Goal: Register for event/course

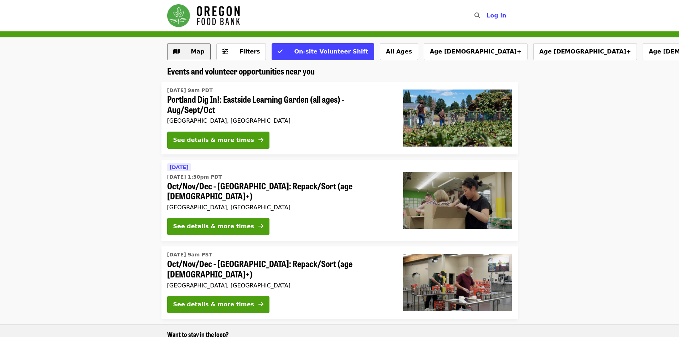
click at [194, 53] on span "Map" at bounding box center [198, 51] width 14 height 7
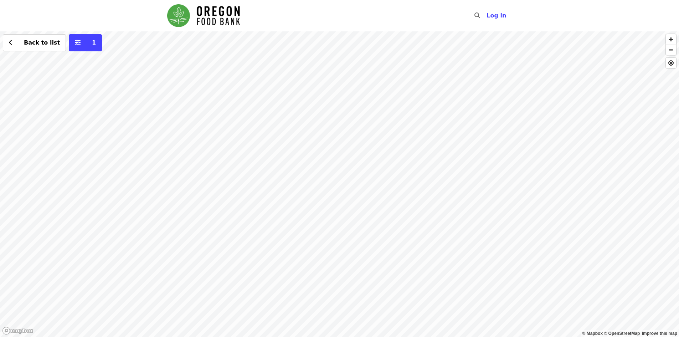
click at [10, 285] on div "Back to list 1" at bounding box center [339, 184] width 679 height 306
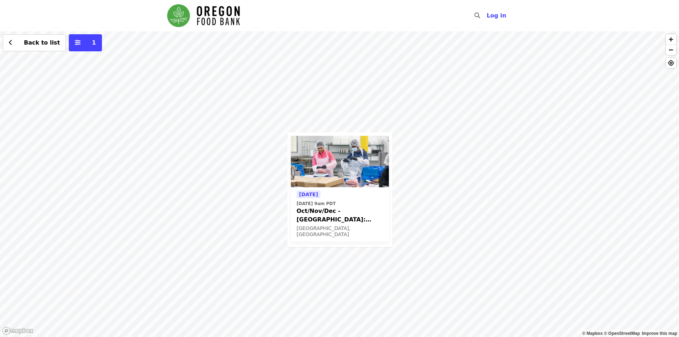
click at [319, 215] on span "Oct/Nov/Dec - [GEOGRAPHIC_DATA]: Repack/Sort (age [DEMOGRAPHIC_DATA]+)" at bounding box center [340, 215] width 87 height 17
click at [315, 210] on span "Oct/Nov/Dec - [GEOGRAPHIC_DATA]: Repack/Sort (age [DEMOGRAPHIC_DATA]+)" at bounding box center [340, 215] width 87 height 17
click at [13, 46] on button "Back to list" at bounding box center [34, 42] width 63 height 17
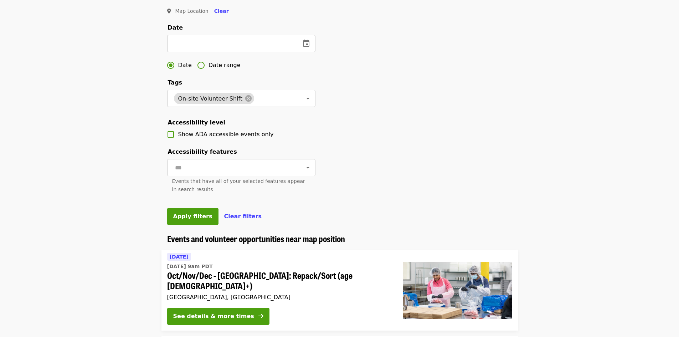
scroll to position [189, 0]
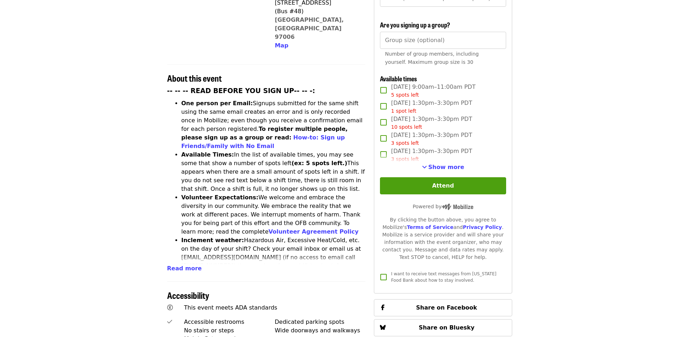
scroll to position [392, 0]
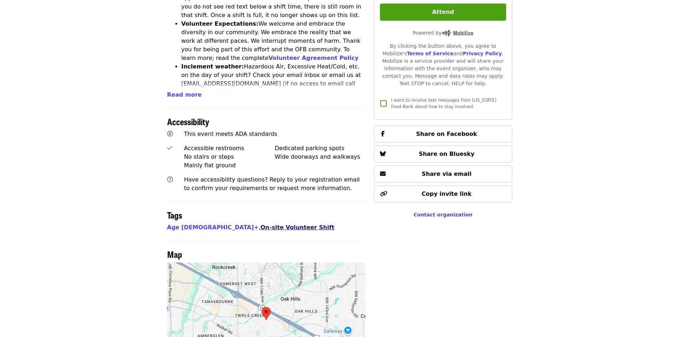
click at [261, 224] on link "On-site Volunteer Shift" at bounding box center [298, 227] width 74 height 7
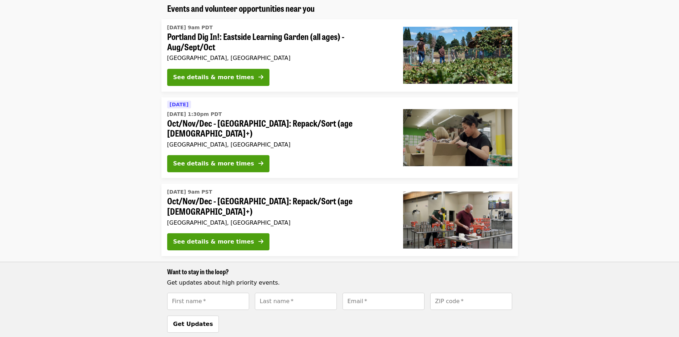
scroll to position [51, 0]
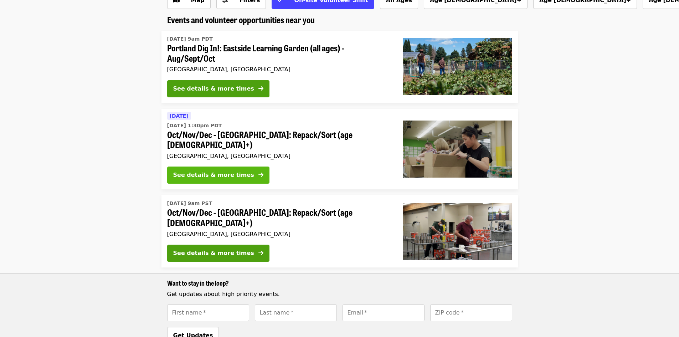
click at [204, 169] on button "See details & more times" at bounding box center [218, 175] width 102 height 17
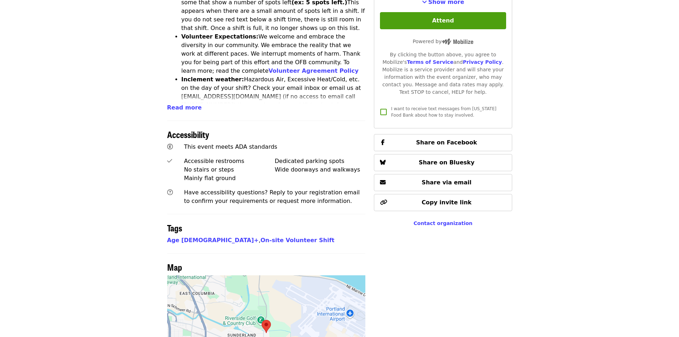
scroll to position [392, 0]
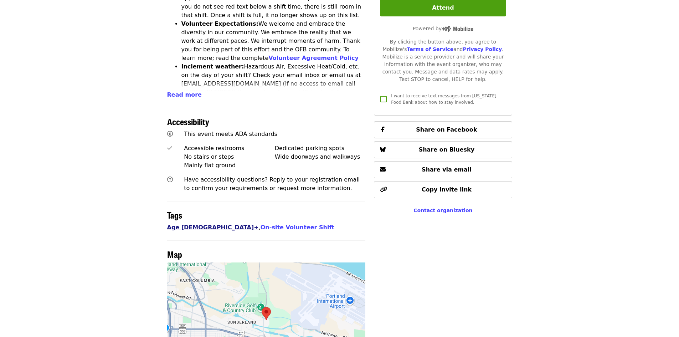
click at [175, 224] on link "Age 8+" at bounding box center [213, 227] width 92 height 7
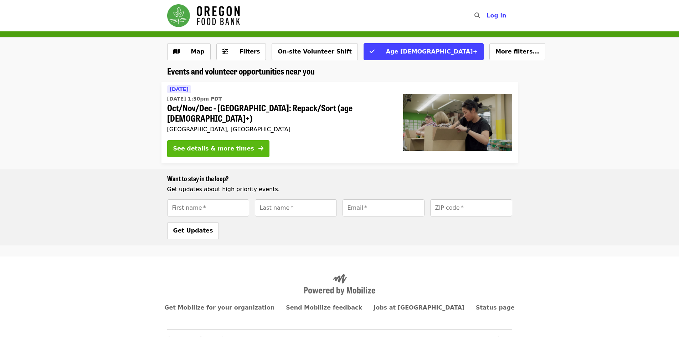
click at [196, 144] on div "See details & more times" at bounding box center [213, 148] width 81 height 9
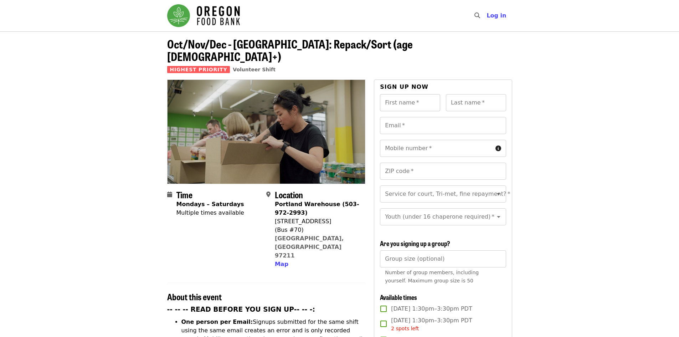
click at [402, 94] on input "First name   *" at bounding box center [410, 102] width 60 height 17
type input "******"
type input "***"
type input "**********"
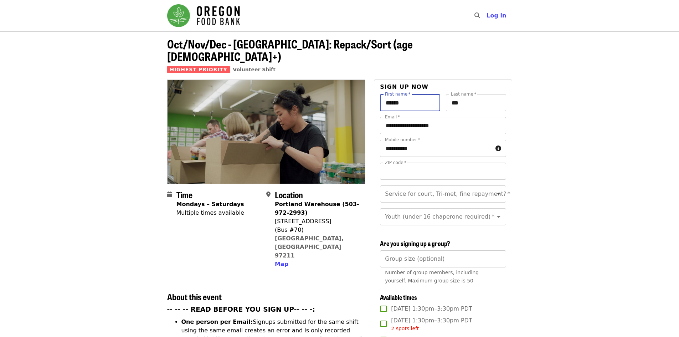
type input "*****"
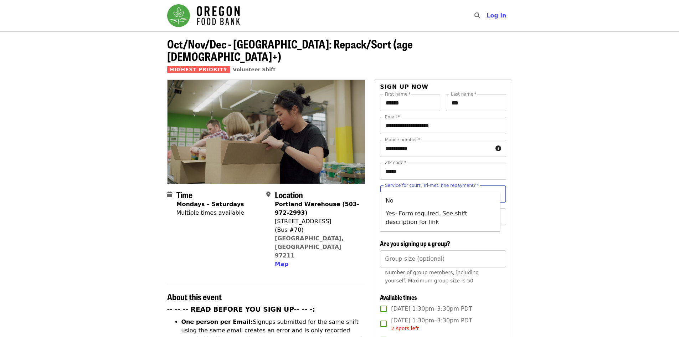
click at [473, 185] on div "Service for court, Tri-met, fine repayment?   * Service for court, Tri-met, fin…" at bounding box center [443, 193] width 126 height 17
click at [396, 200] on li "No" at bounding box center [440, 200] width 121 height 13
type input "**"
click at [402, 214] on input "Youth (under 16 chaperone required)   *" at bounding box center [434, 217] width 97 height 14
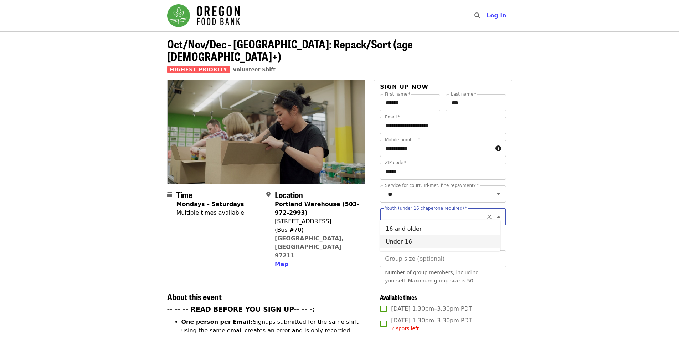
click at [402, 242] on li "Under 16" at bounding box center [440, 241] width 121 height 13
type input "********"
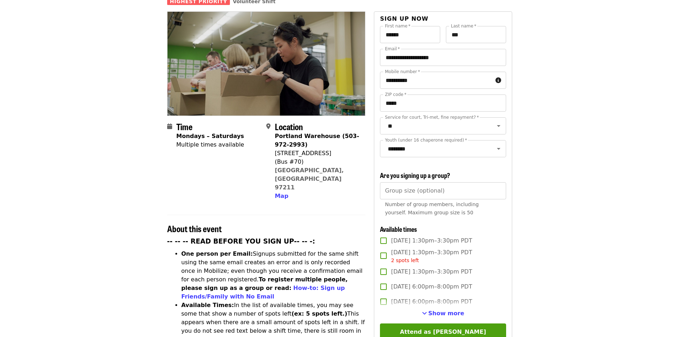
scroll to position [107, 0]
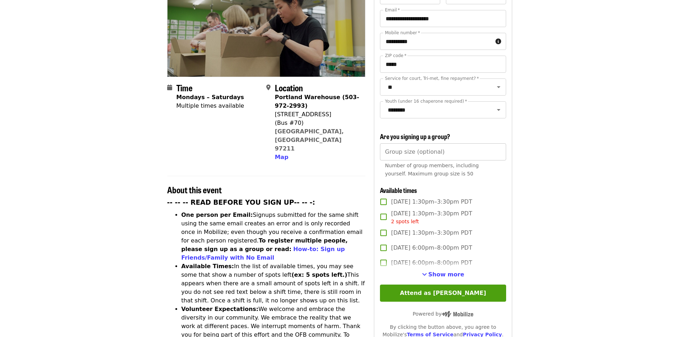
click at [413, 153] on input "Group size (optional)" at bounding box center [443, 151] width 126 height 17
type input "**"
click at [567, 210] on article "Oct/Nov/Dec - Portland: Repack/Sort (age 8+) Highest Priority Volunteer Shift T…" at bounding box center [339, 302] width 679 height 756
click at [455, 275] on span "Show more" at bounding box center [447, 274] width 36 height 7
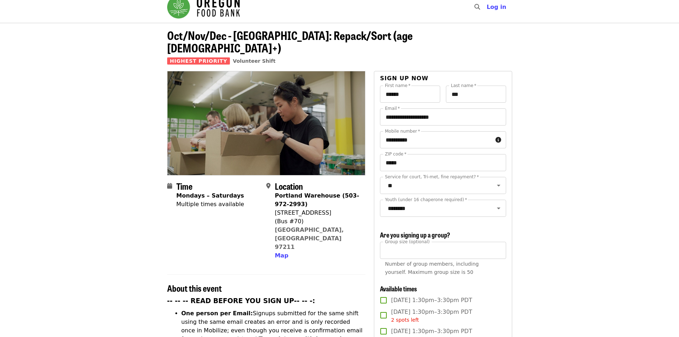
scroll to position [0, 0]
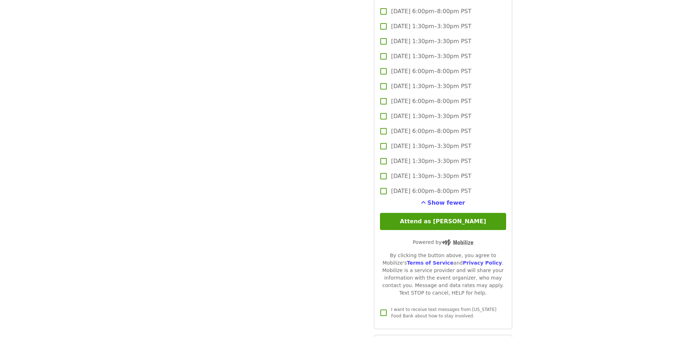
scroll to position [1355, 0]
drag, startPoint x: 399, startPoint y: 131, endPoint x: 406, endPoint y: 131, distance: 6.8
click at [406, 131] on span "Thu, Dec 18, 6:00pm–8:00pm PST" at bounding box center [431, 132] width 80 height 9
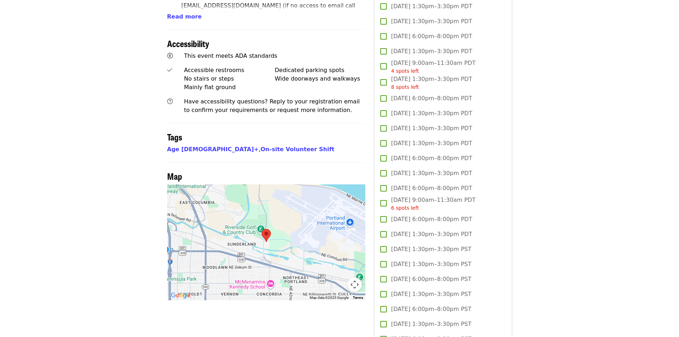
scroll to position [570, 0]
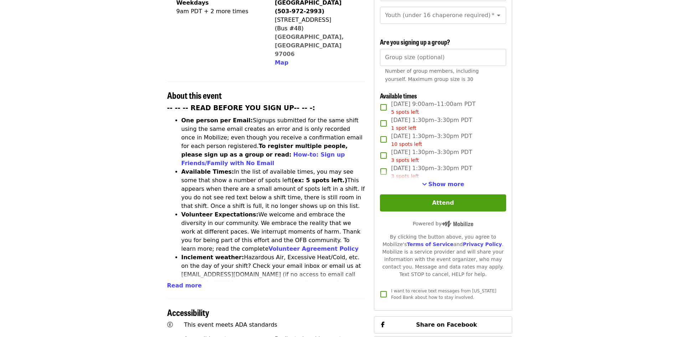
scroll to position [214, 0]
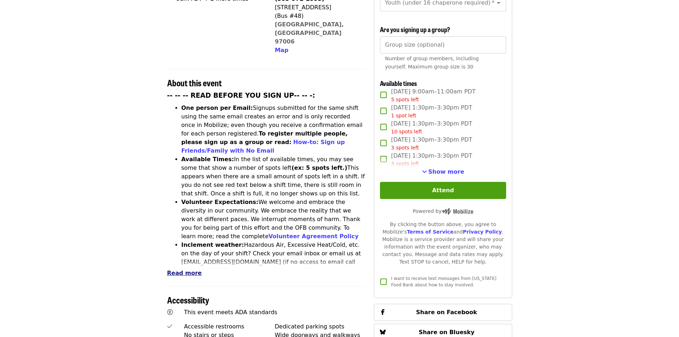
click at [182, 270] on span "Read more" at bounding box center [184, 273] width 35 height 7
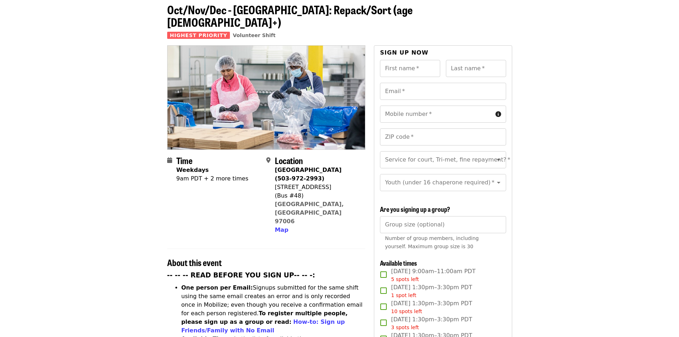
scroll to position [0, 0]
